Goal: Transaction & Acquisition: Purchase product/service

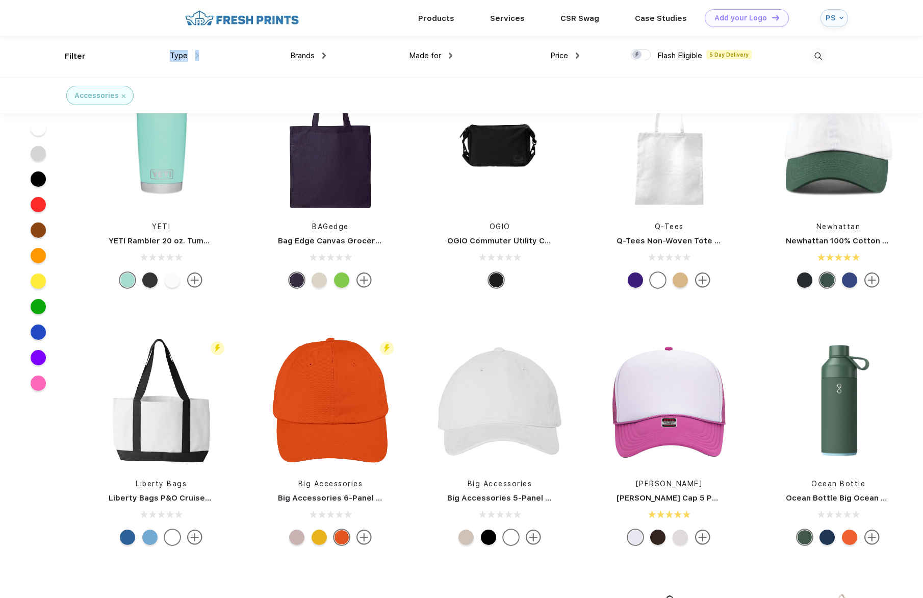
click at [822, 58] on img at bounding box center [818, 56] width 17 height 17
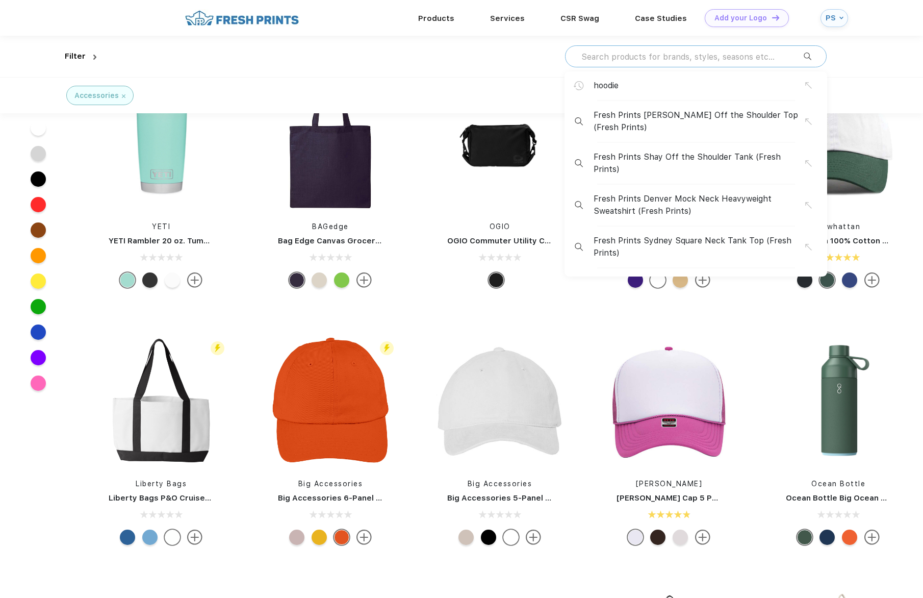
click at [712, 58] on input "text" at bounding box center [692, 56] width 223 height 11
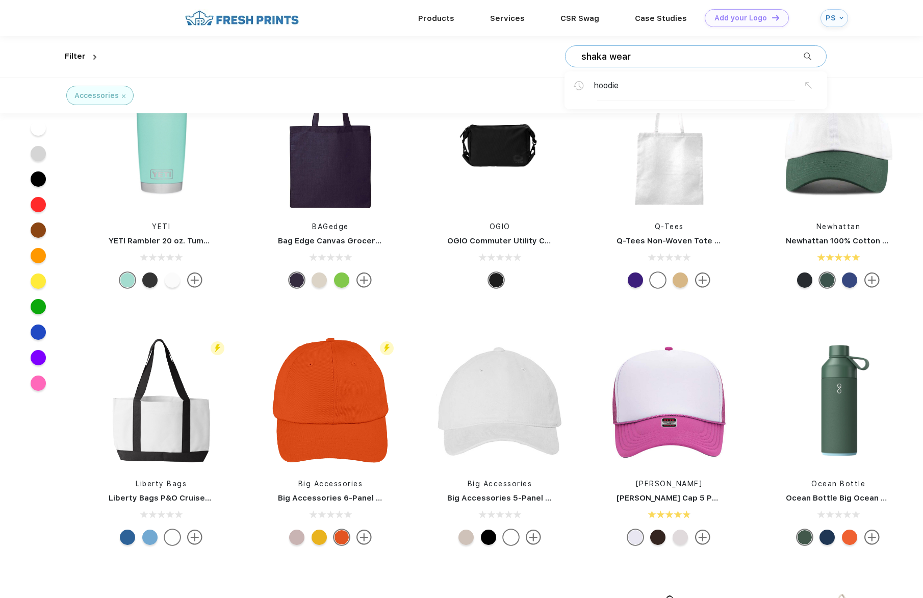
type input "shaka wear"
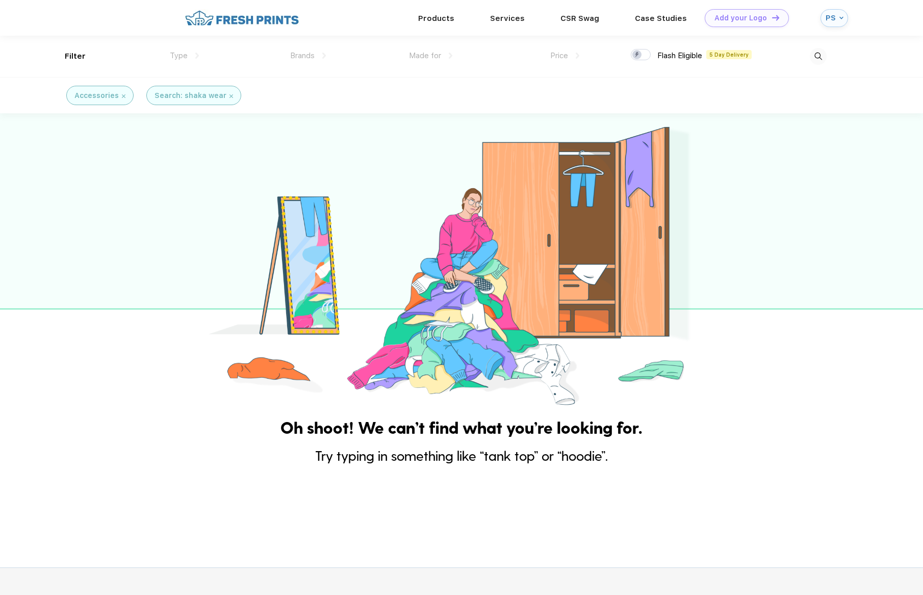
click at [119, 93] on div "Accessories" at bounding box center [99, 95] width 51 height 11
click at [122, 96] on img at bounding box center [124, 96] width 4 height 4
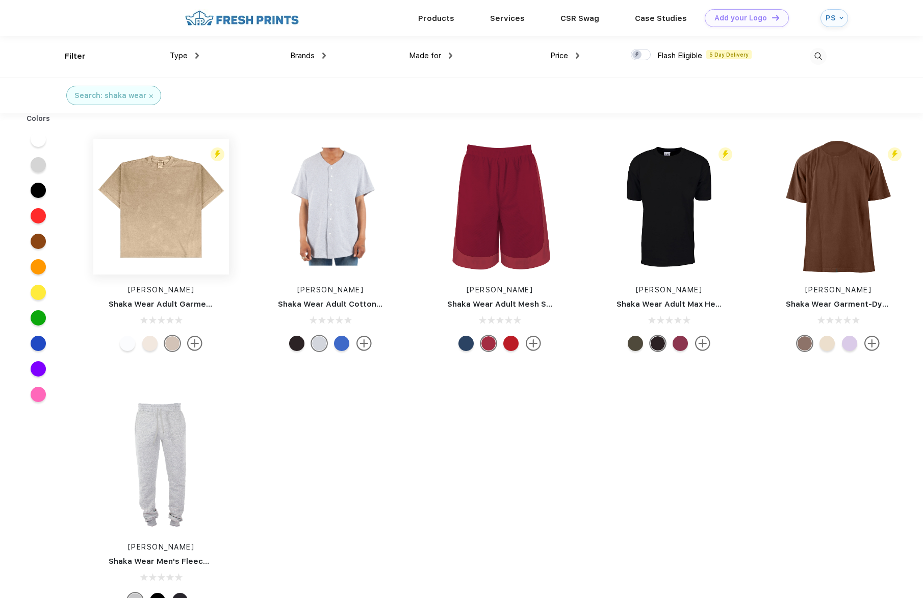
click at [196, 247] on img at bounding box center [161, 207] width 136 height 136
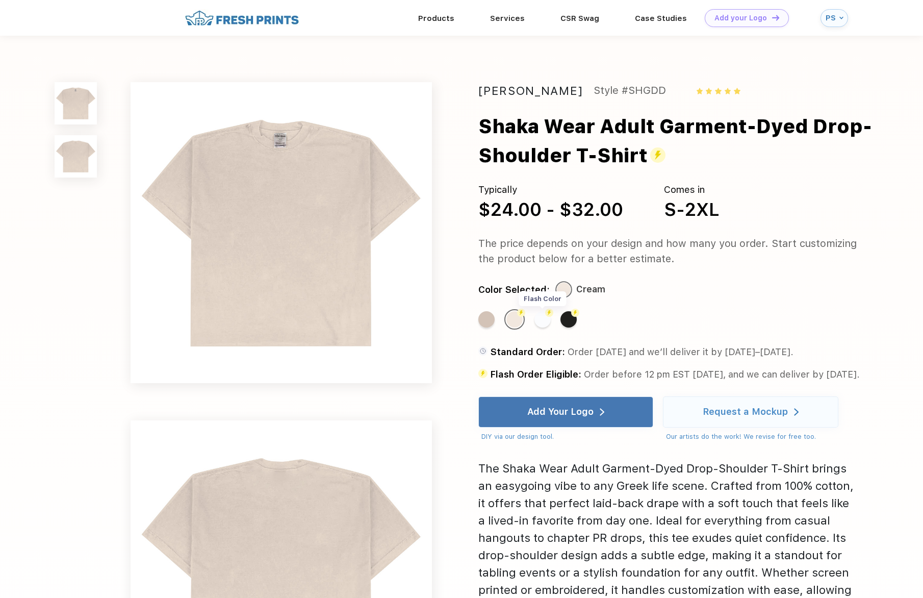
click at [540, 323] on div "Flash Color" at bounding box center [543, 319] width 16 height 16
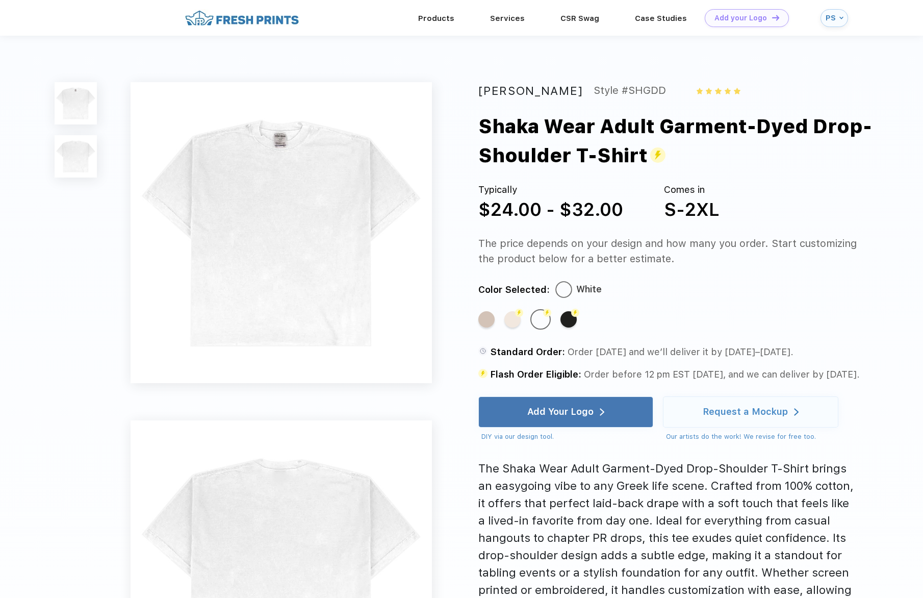
drag, startPoint x: 670, startPoint y: 218, endPoint x: 766, endPoint y: 218, distance: 96.4
click at [766, 218] on div "Typically $24.00 - $32.00 Comes in S-2XL" at bounding box center [668, 203] width 379 height 41
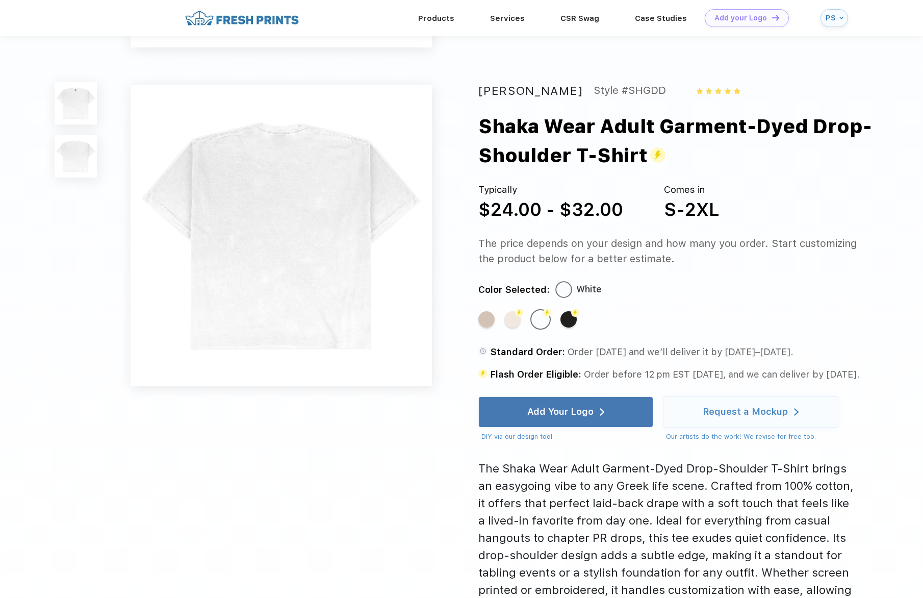
scroll to position [90, 0]
